Goal: Transaction & Acquisition: Purchase product/service

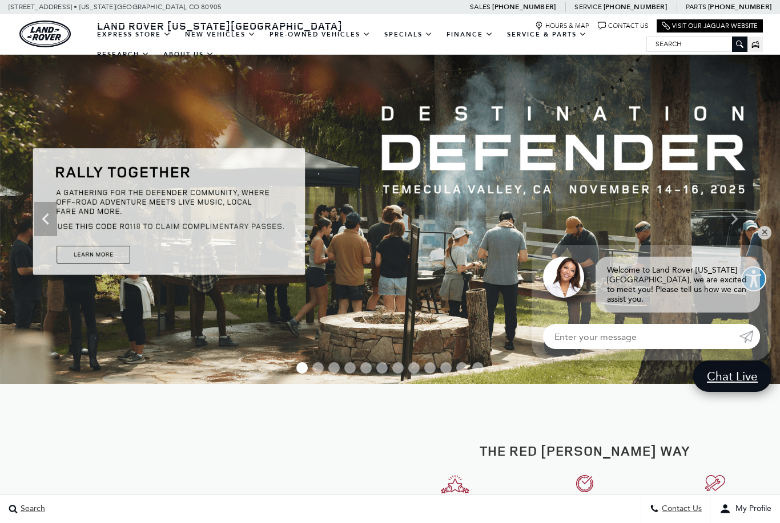
click at [0, 0] on link "View Certified Pre-Owned" at bounding box center [0, 0] width 0 height 0
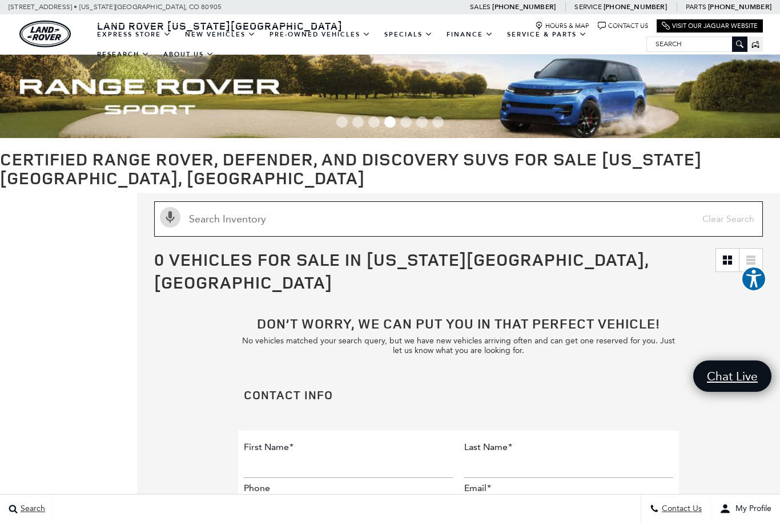
click at [364, 224] on input "text" at bounding box center [458, 218] width 608 height 35
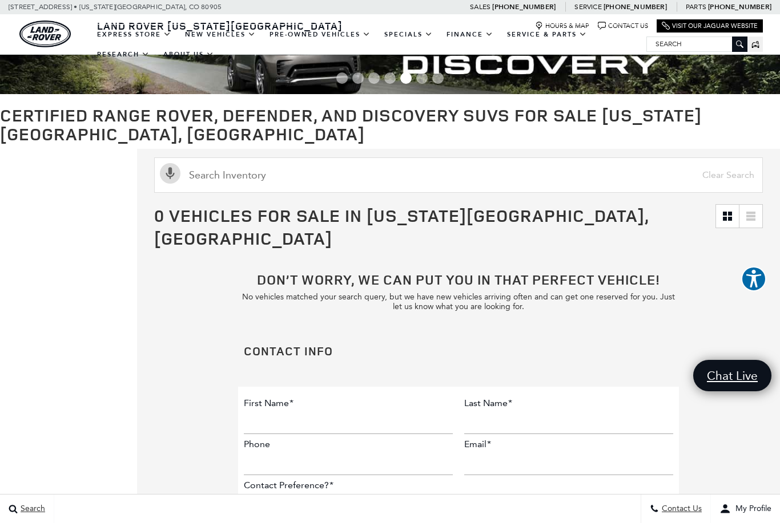
scroll to position [45, 0]
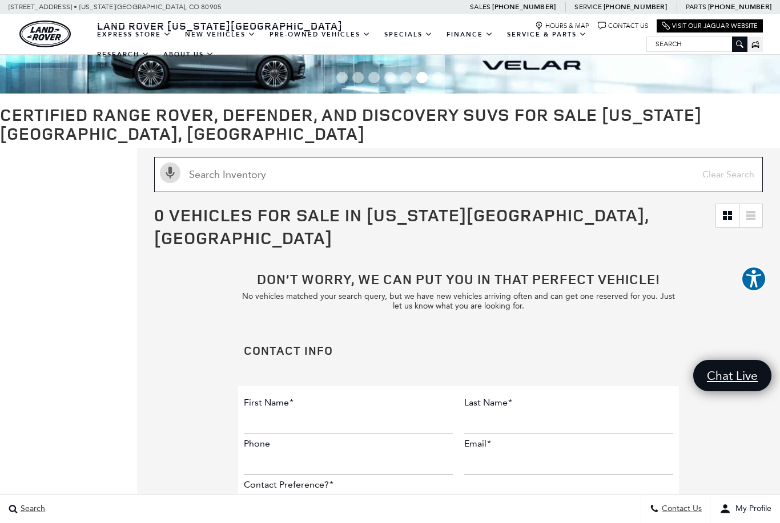
click at [460, 174] on input "text" at bounding box center [458, 174] width 608 height 35
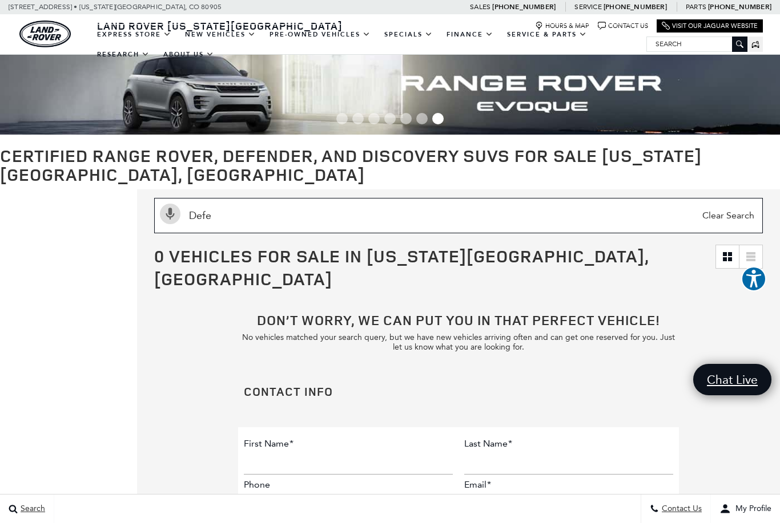
scroll to position [1, 0]
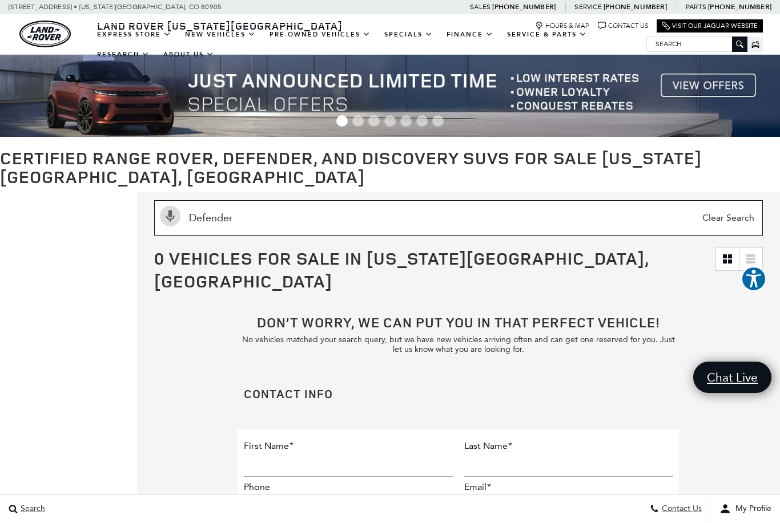
type input "Defender"
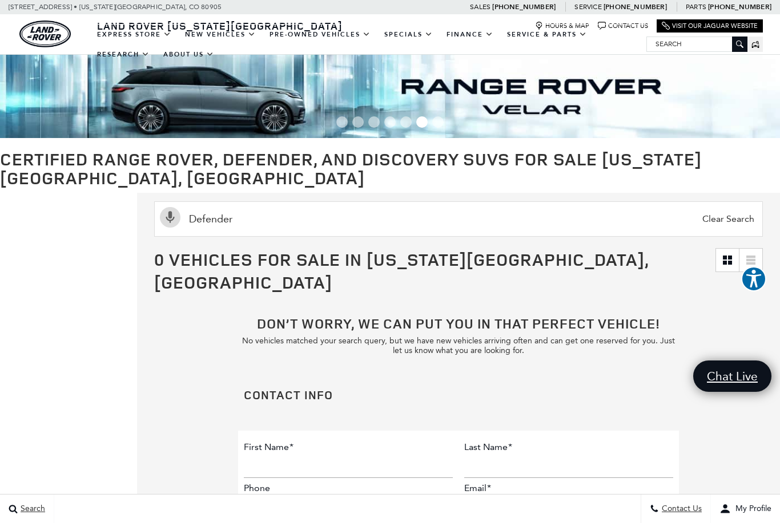
click at [44, 43] on img "land-rover" at bounding box center [44, 34] width 51 height 27
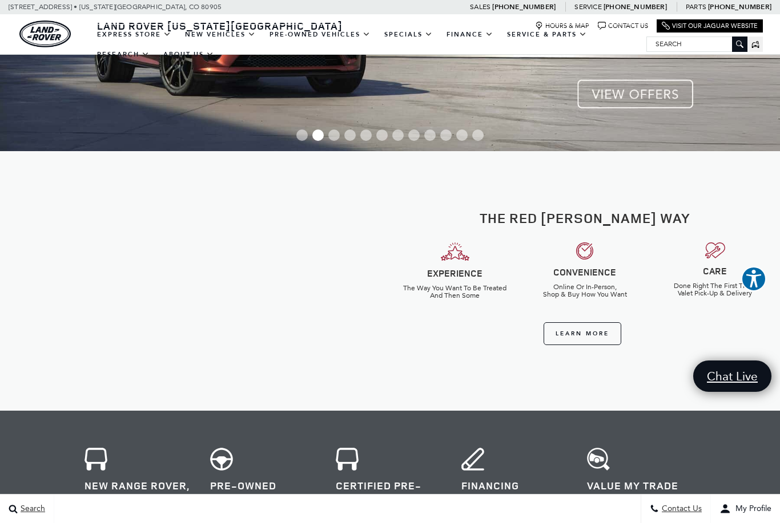
scroll to position [196, 0]
